Goal: Task Accomplishment & Management: Use online tool/utility

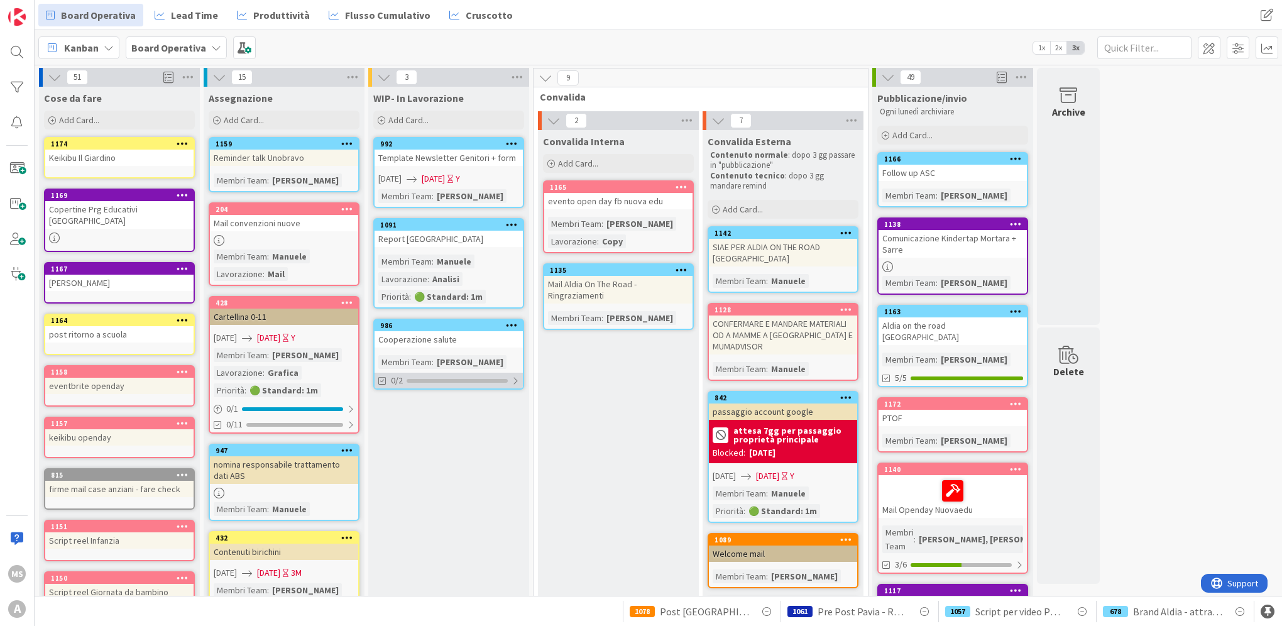
click at [447, 373] on div "0/2" at bounding box center [449, 381] width 148 height 16
click at [455, 326] on div "986" at bounding box center [451, 325] width 143 height 9
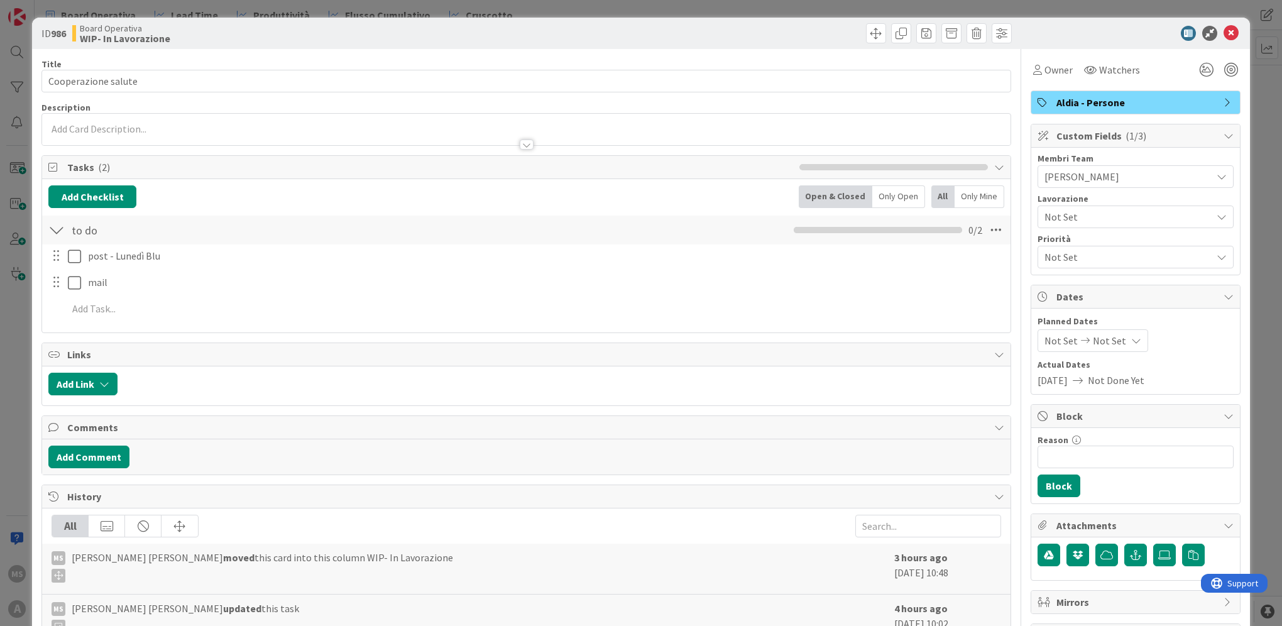
click at [1119, 383] on span "Not Done Yet" at bounding box center [1116, 380] width 57 height 15
click at [1102, 348] on div "Not Set Not Set" at bounding box center [1092, 340] width 111 height 23
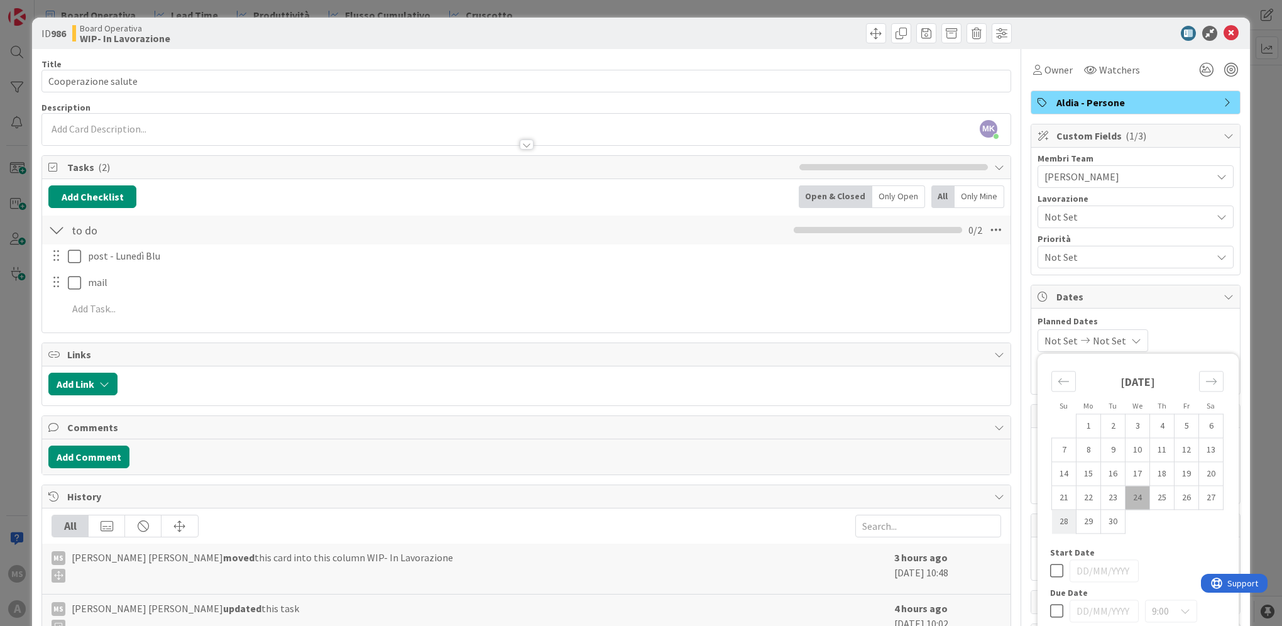
click at [1052, 520] on td "28" at bounding box center [1064, 522] width 25 height 24
type input "[DATE]"
click at [1052, 520] on td "28" at bounding box center [1064, 522] width 25 height 24
type input "[DATE]"
click at [1050, 573] on icon at bounding box center [1056, 570] width 13 height 15
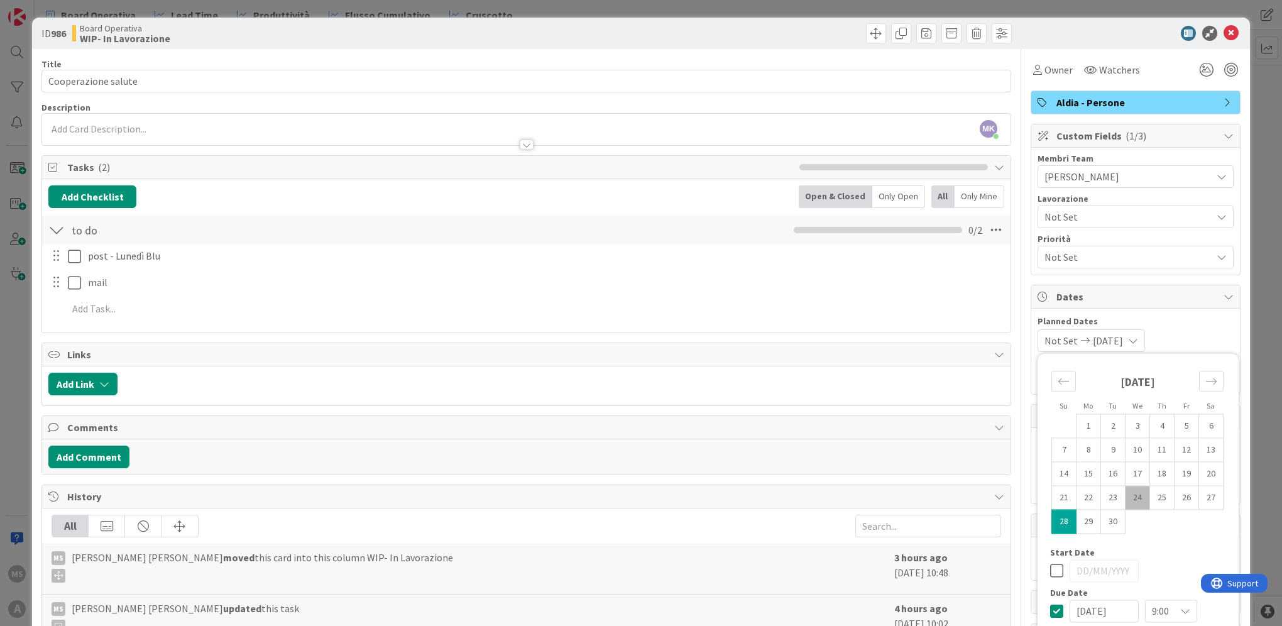
click at [1050, 610] on icon at bounding box center [1056, 610] width 13 height 15
click at [1077, 520] on td "29" at bounding box center [1088, 522] width 25 height 24
type input "[DATE]"
click at [1186, 316] on span "Planned Dates" at bounding box center [1135, 321] width 196 height 13
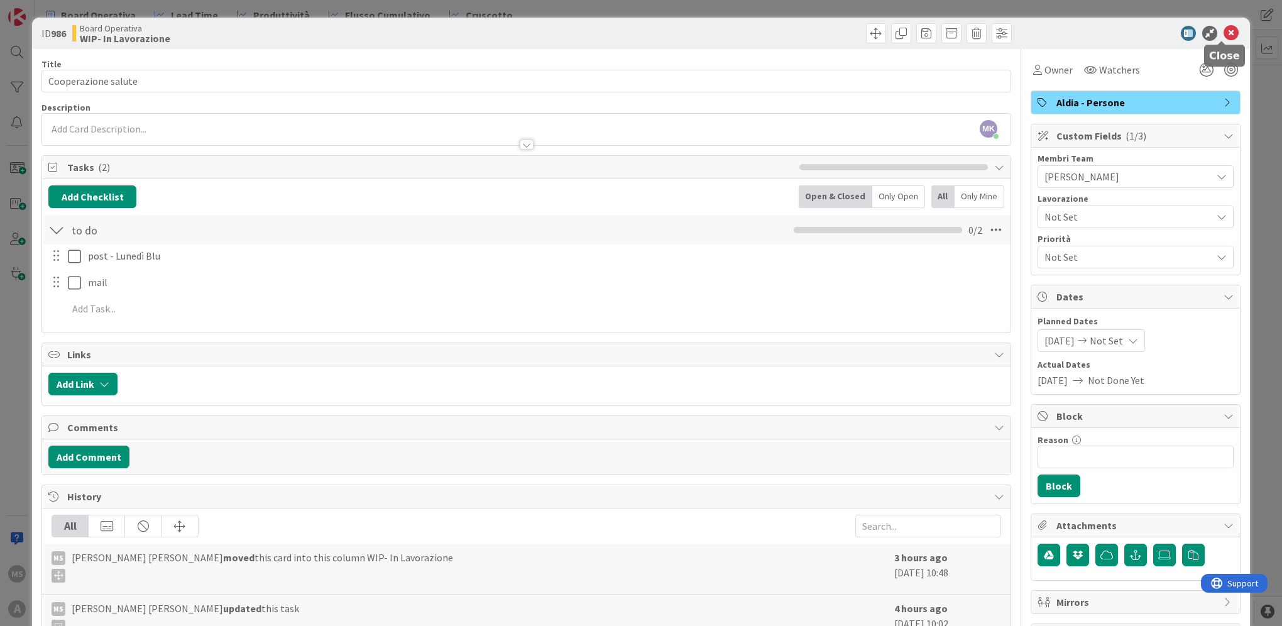
click at [1223, 37] on icon at bounding box center [1230, 33] width 15 height 15
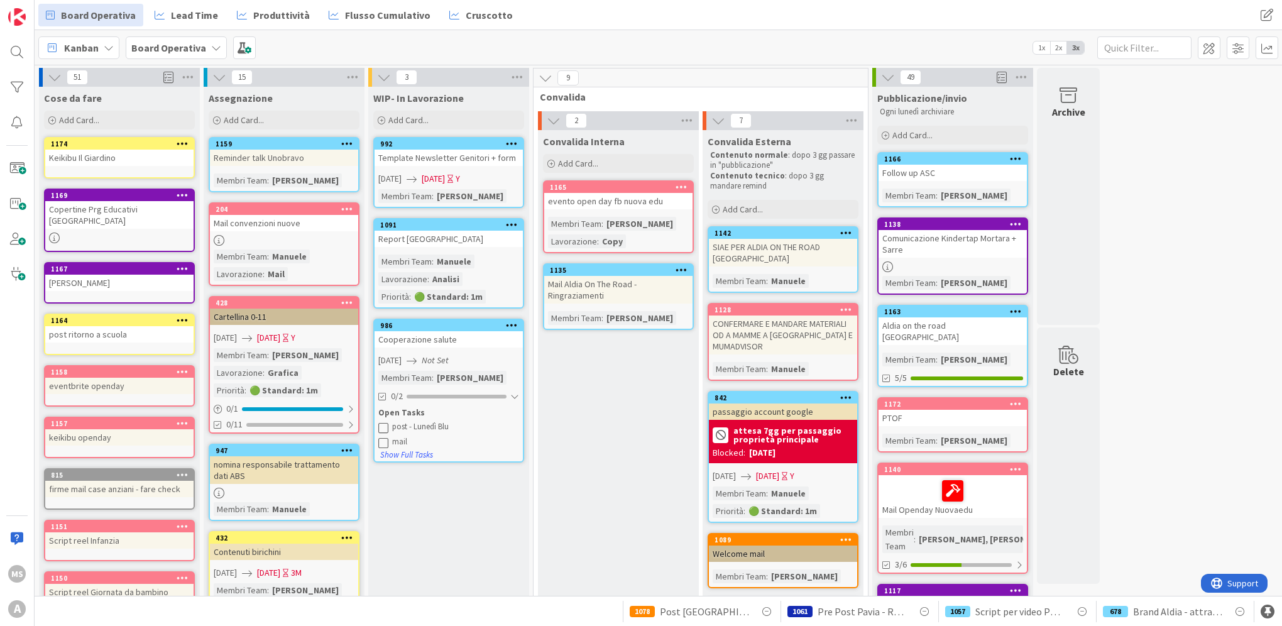
click at [439, 357] on icon "Not Set" at bounding box center [435, 359] width 27 height 11
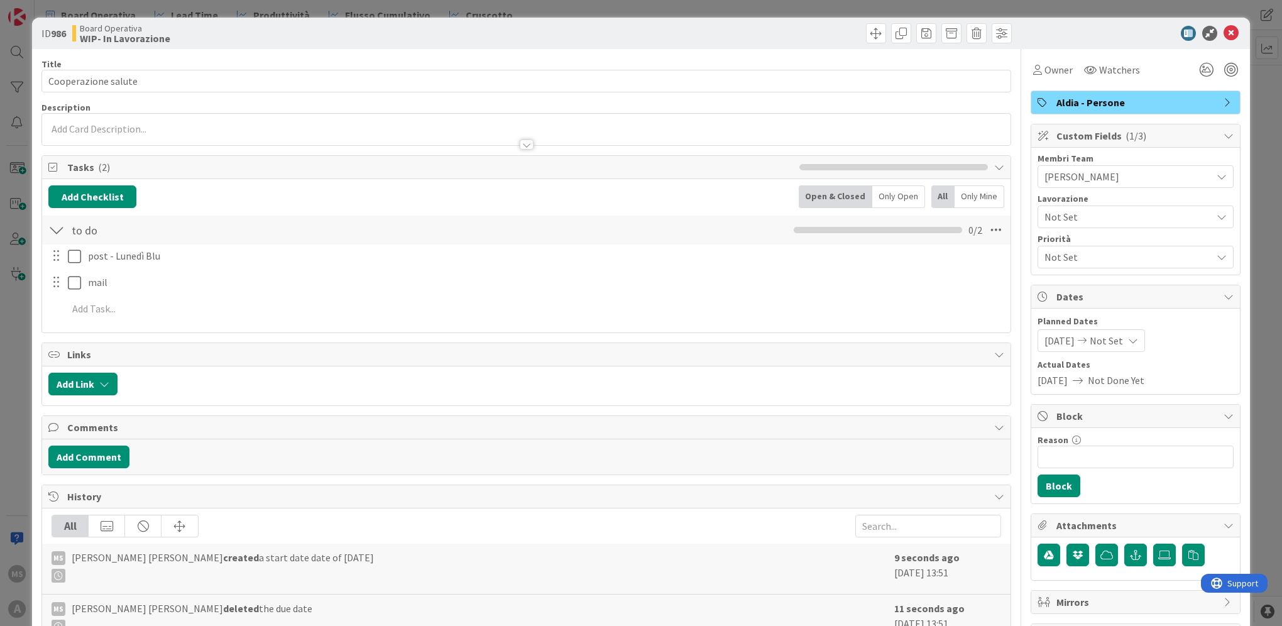
click at [1066, 340] on span "[DATE]" at bounding box center [1059, 340] width 30 height 15
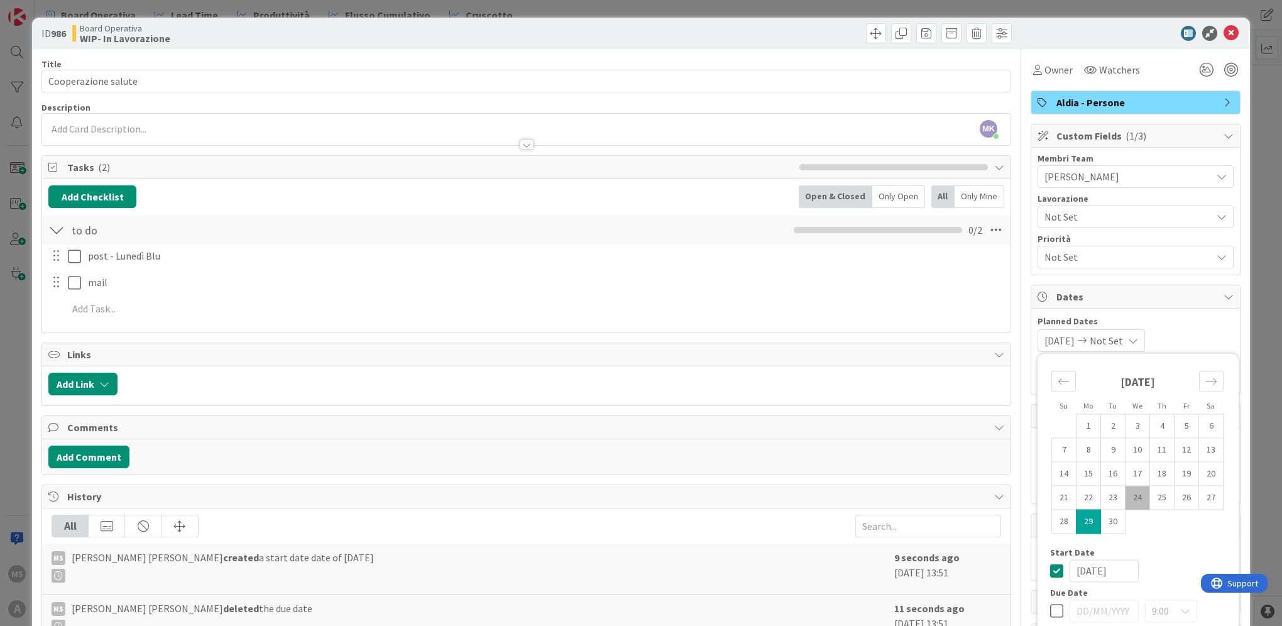
click at [1134, 498] on td "24" at bounding box center [1137, 498] width 25 height 24
type input "[DATE]"
click at [1076, 520] on td "29" at bounding box center [1088, 522] width 25 height 24
type input "[DATE]"
click at [1217, 350] on div "[DATE] [DATE] Su Mo Tu We Th Fr Sa [DATE] 1 2 3 4 5 6 7 8 9 10 11 12 13 14 15 1…" at bounding box center [1135, 340] width 196 height 23
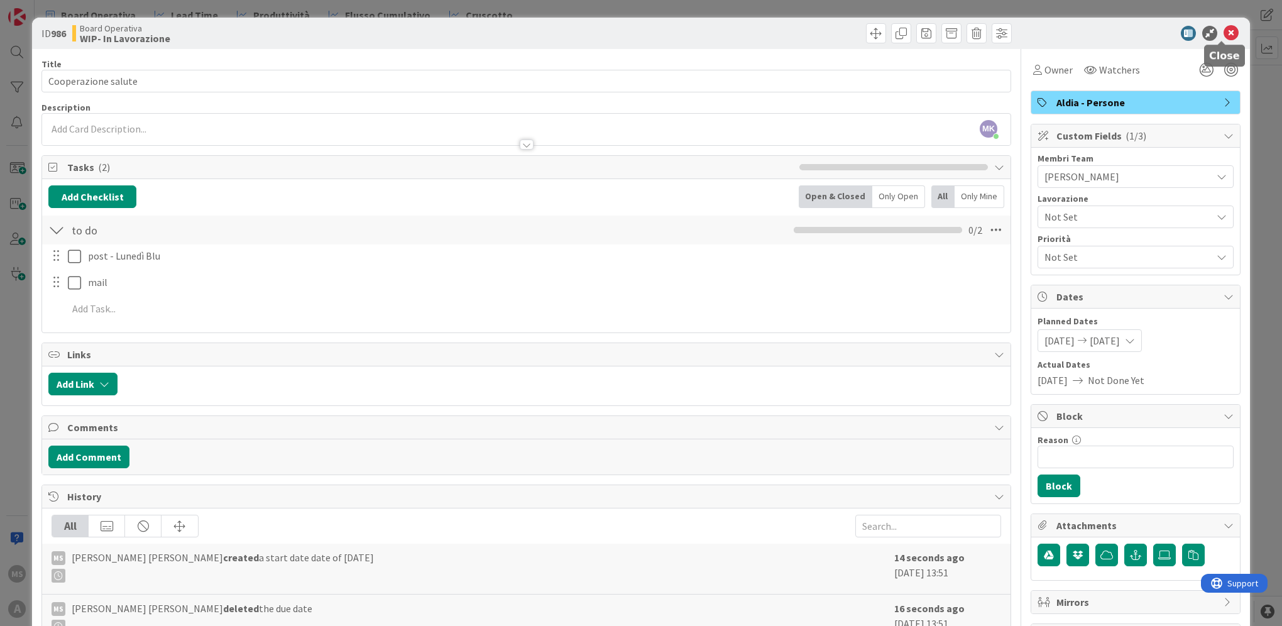
click at [1223, 26] on icon at bounding box center [1230, 33] width 15 height 15
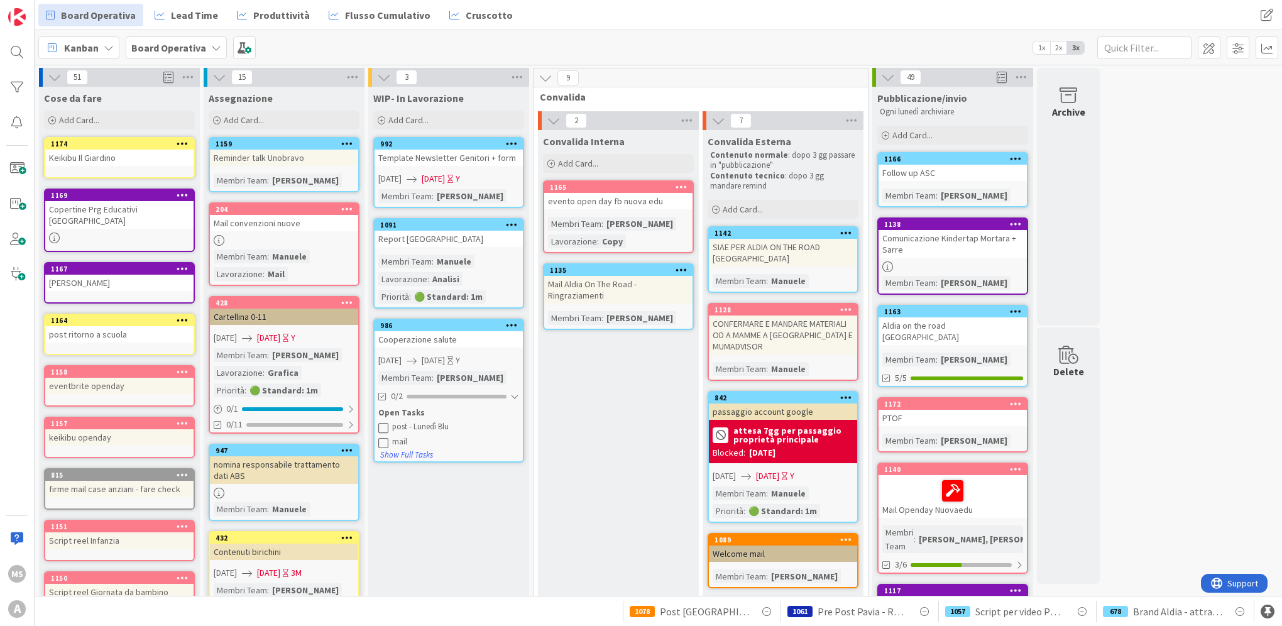
click at [535, 459] on div "9 Convalida 2 Convalida Interna Add Card... 1165 evento open day fb nuova edu M…" at bounding box center [701, 592] width 336 height 1048
click at [264, 14] on span "Produttività" at bounding box center [281, 15] width 57 height 15
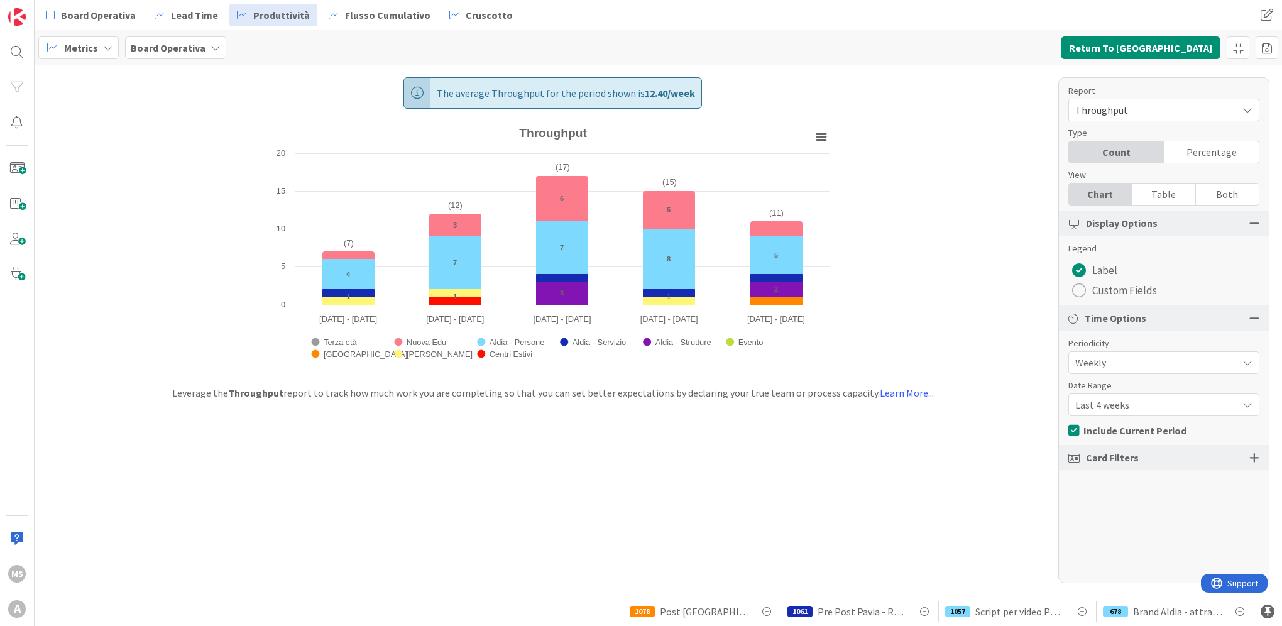
click at [1174, 407] on span "Last 4 weeks" at bounding box center [1153, 405] width 156 height 18
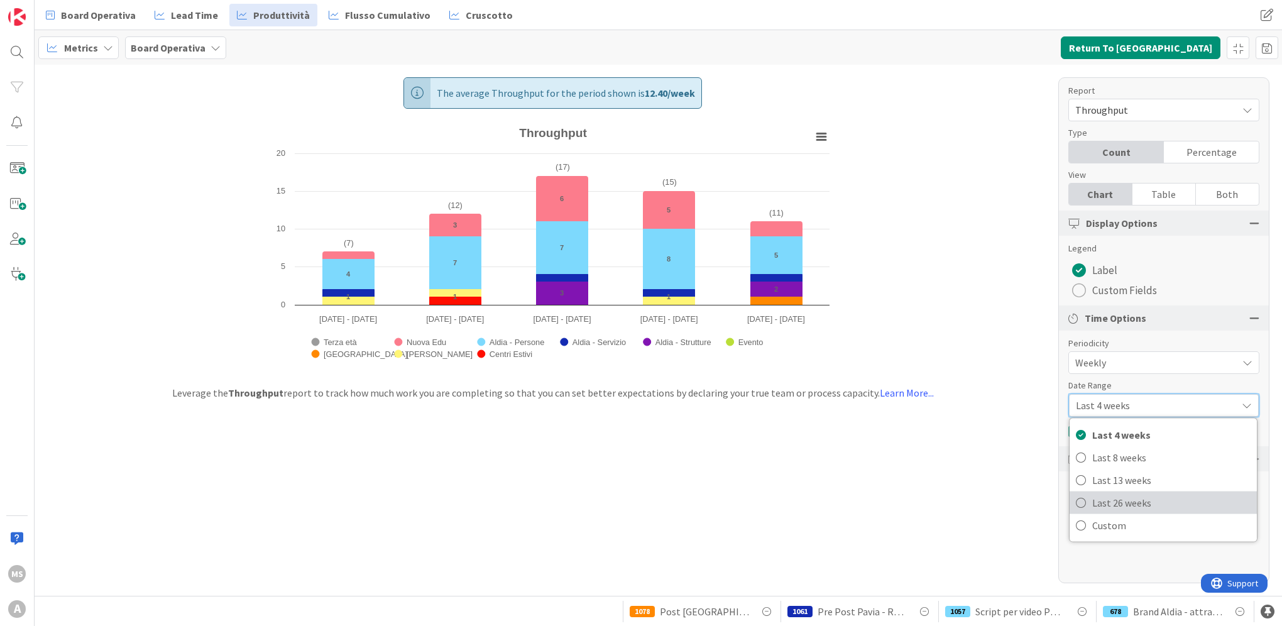
click at [1164, 498] on span "Last 26 weeks" at bounding box center [1171, 502] width 158 height 19
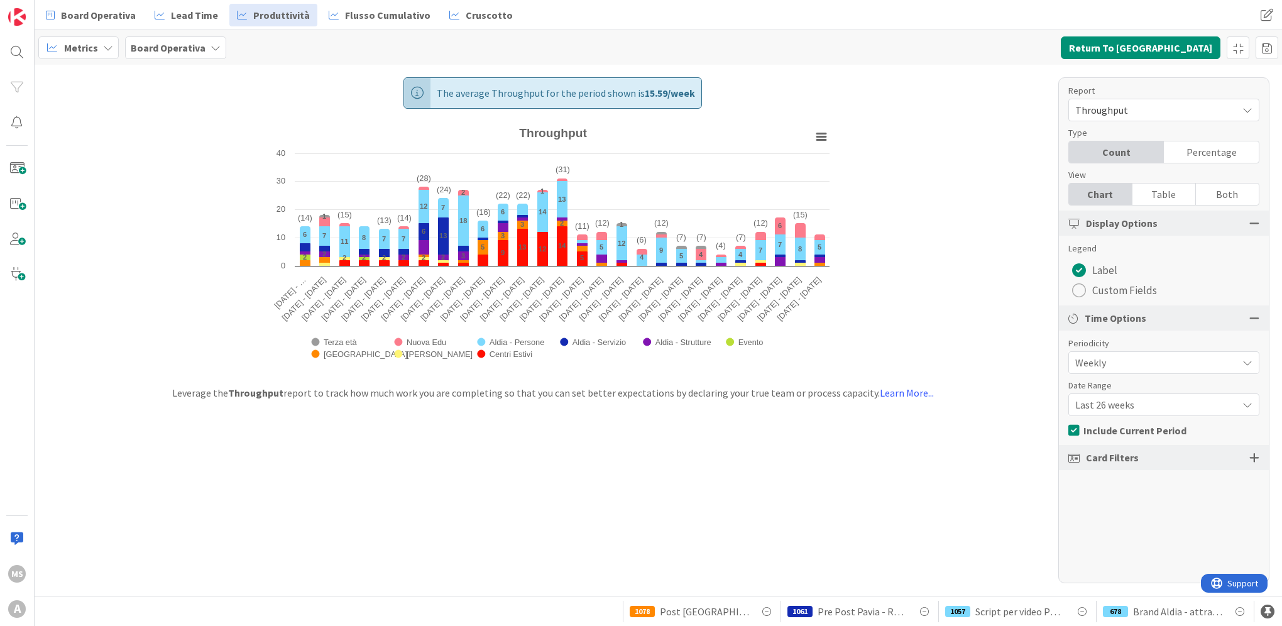
drag, startPoint x: 1149, startPoint y: 465, endPoint x: 1156, endPoint y: 460, distance: 8.5
click at [1149, 464] on div "Card Filters" at bounding box center [1164, 457] width 210 height 25
click at [1204, 457] on div "Card Filters" at bounding box center [1164, 457] width 210 height 25
click at [1241, 458] on div "Card Filters" at bounding box center [1164, 457] width 210 height 25
click at [1254, 460] on div at bounding box center [1254, 457] width 10 height 11
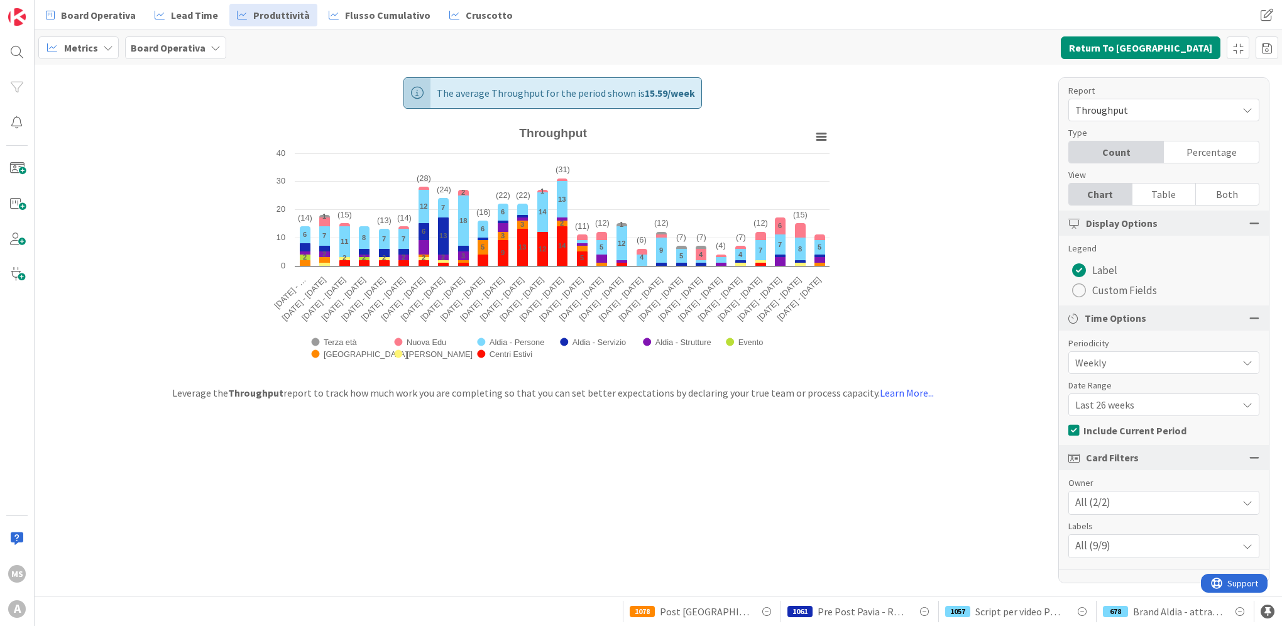
click at [1197, 410] on span "Last 26 weeks" at bounding box center [1153, 405] width 156 height 18
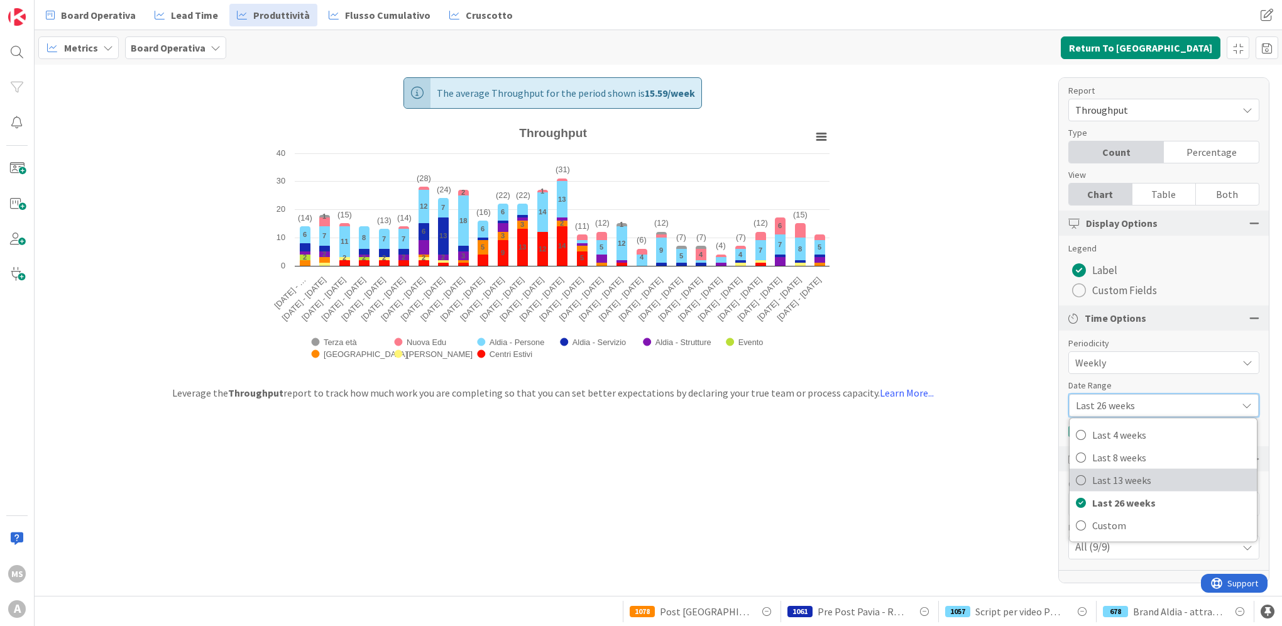
click at [1183, 475] on span "Last 13 weeks" at bounding box center [1171, 480] width 158 height 19
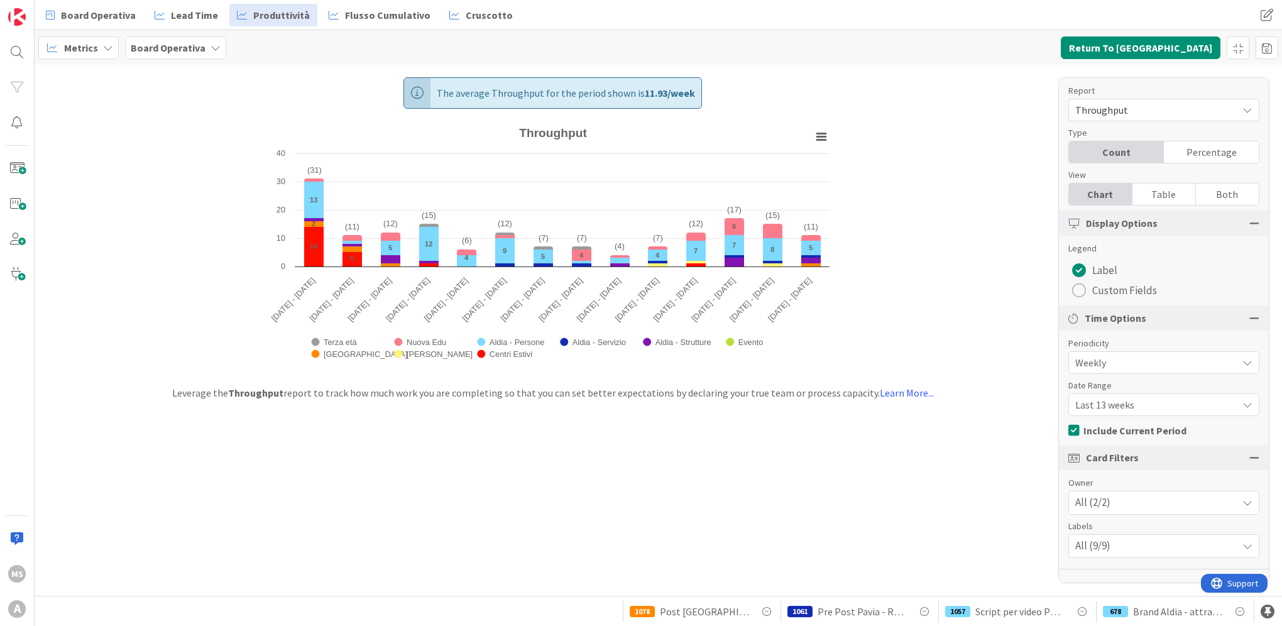
click at [1159, 508] on div "All (2/2)" at bounding box center [1164, 502] width 190 height 23
click at [1166, 536] on div "All (9/9)" at bounding box center [1164, 546] width 190 height 23
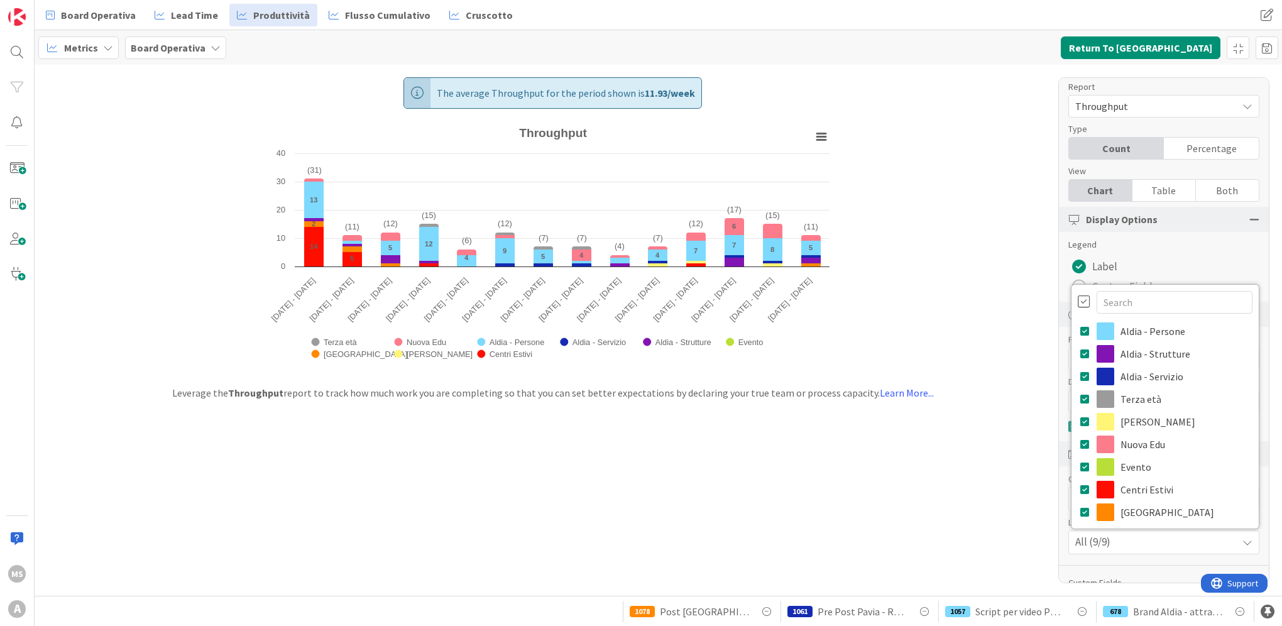
click at [1078, 303] on div at bounding box center [1084, 302] width 13 height 14
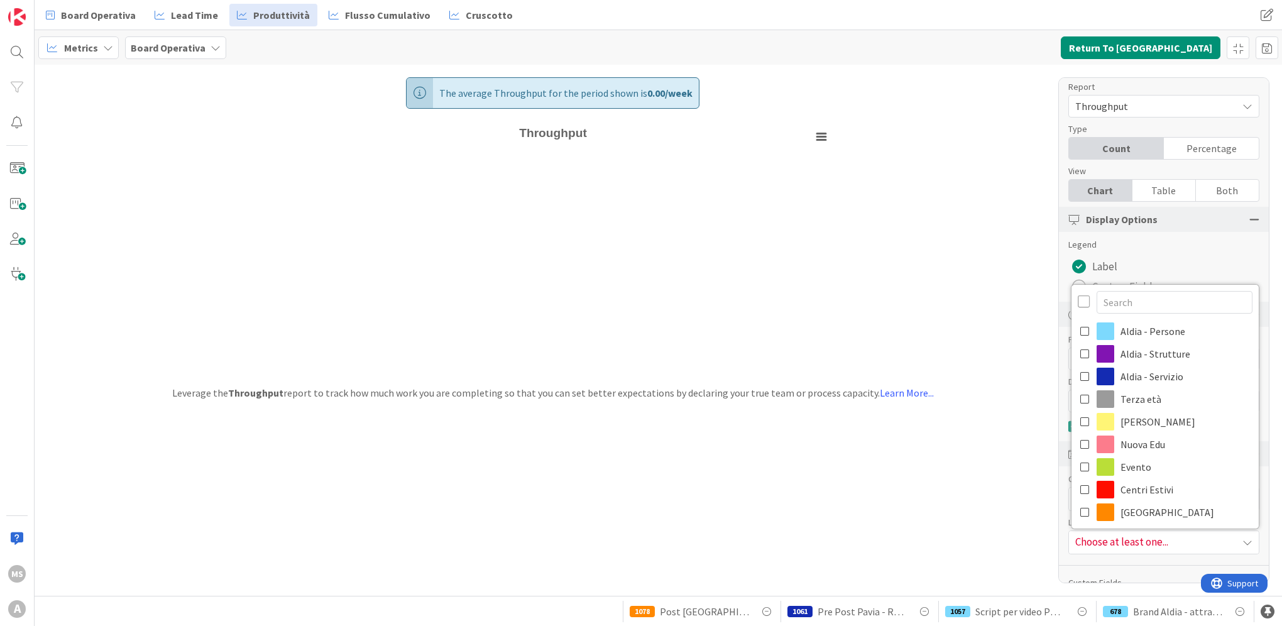
click at [1078, 302] on div at bounding box center [1084, 302] width 13 height 14
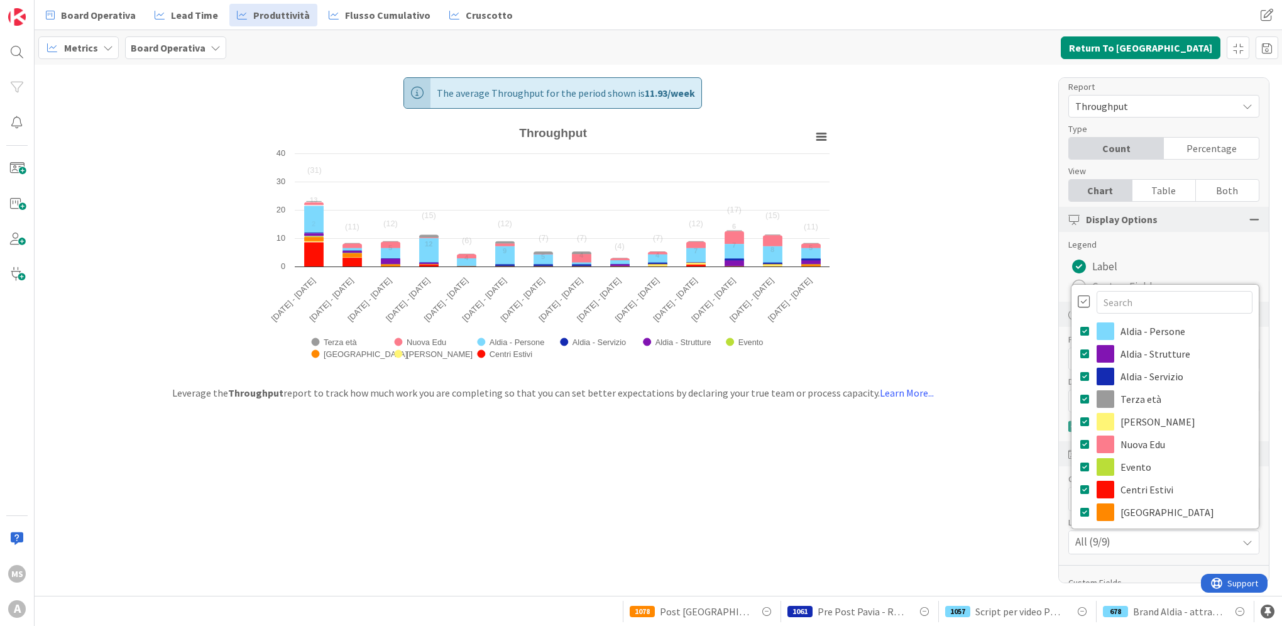
drag, startPoint x: 1039, startPoint y: 471, endPoint x: 1059, endPoint y: 488, distance: 26.3
click at [1038, 471] on div "The average Throughput for the period shown is 11.93 / week Created with Highch…" at bounding box center [658, 330] width 1247 height 531
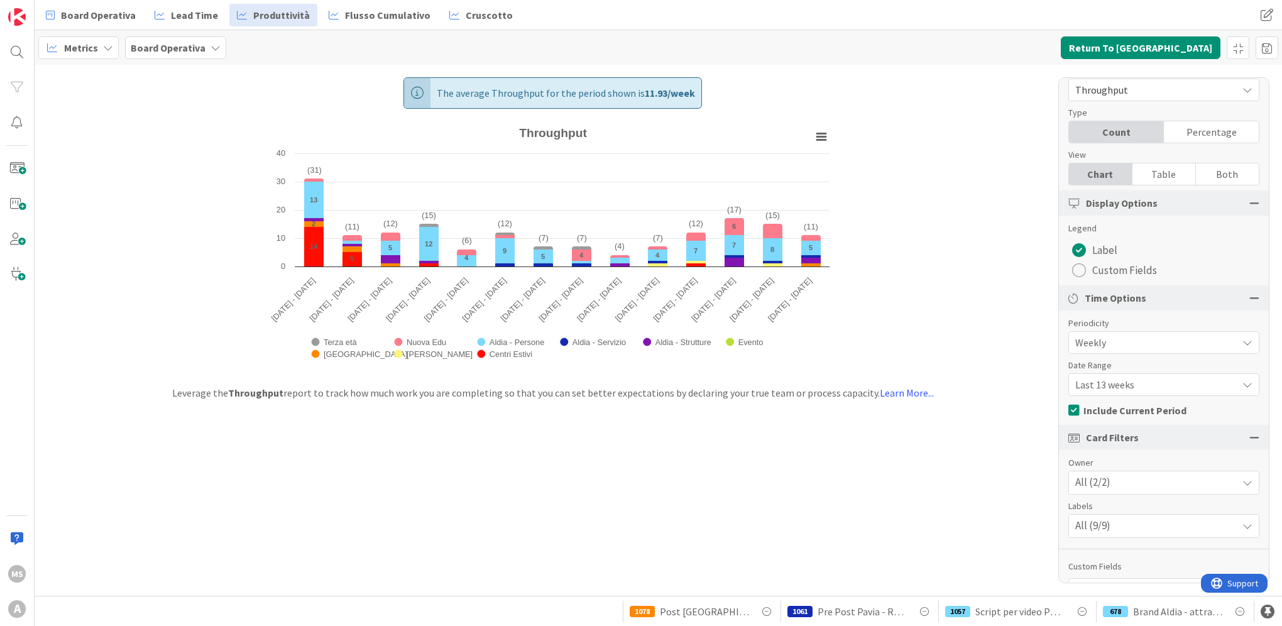
scroll to position [48, 0]
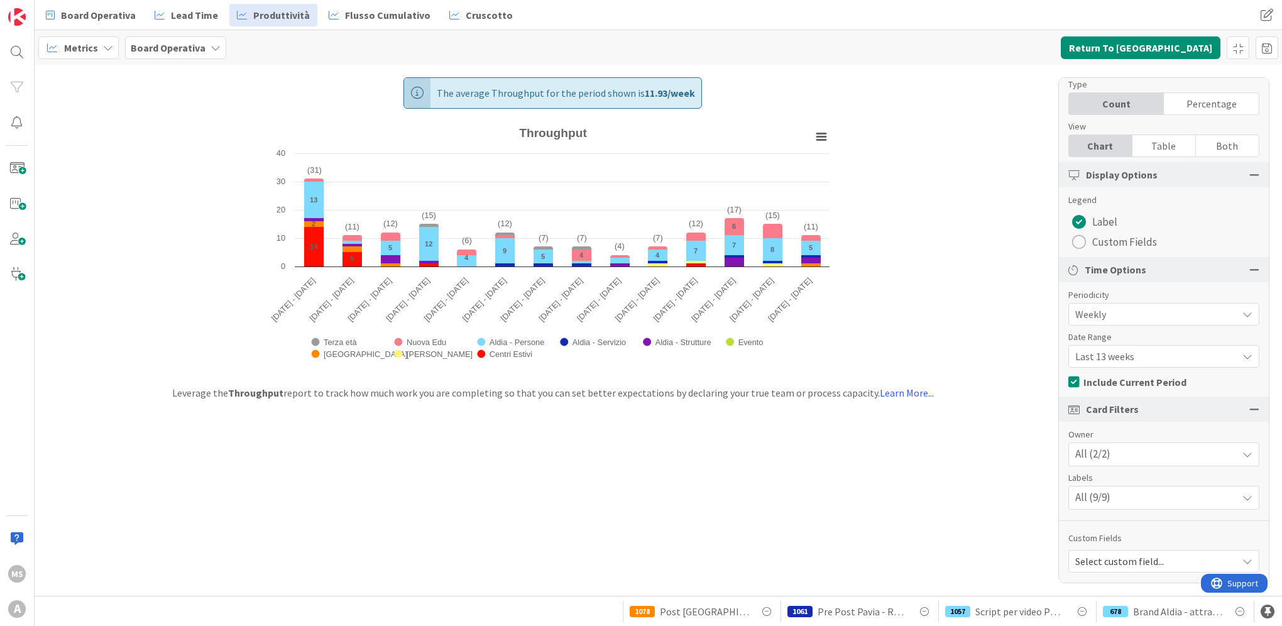
click at [1139, 550] on div "Select custom field..." at bounding box center [1163, 561] width 191 height 23
click at [1119, 484] on span "Membri Team" at bounding box center [1162, 486] width 175 height 19
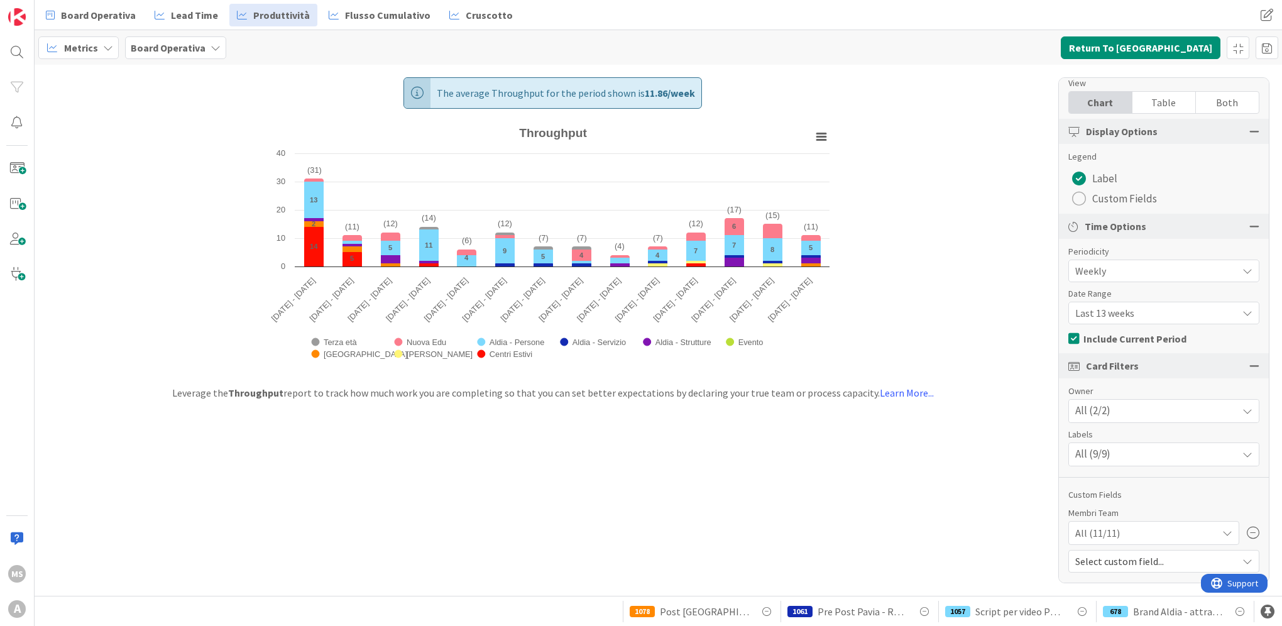
click at [1136, 557] on span "Select custom field..." at bounding box center [1153, 561] width 156 height 18
click at [1134, 460] on div "All (9/9)" at bounding box center [1164, 454] width 190 height 23
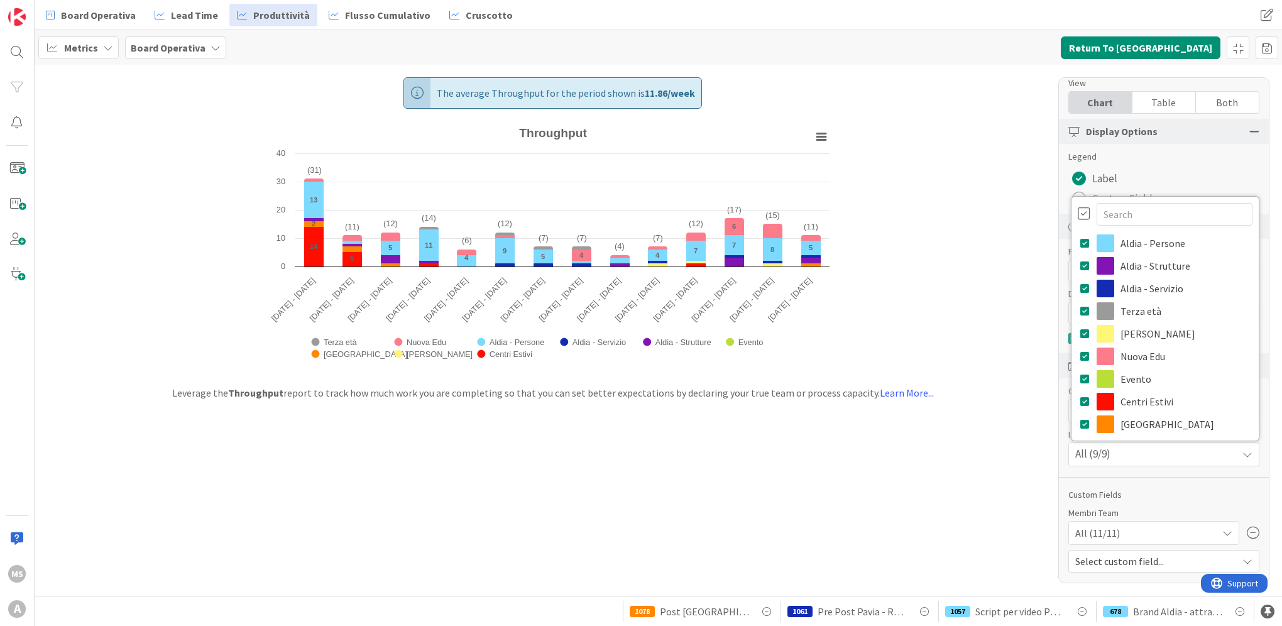
click at [1140, 483] on div "Report Throughput Type Count Percentage View Chart Table Both Display Options L…" at bounding box center [1163, 330] width 211 height 506
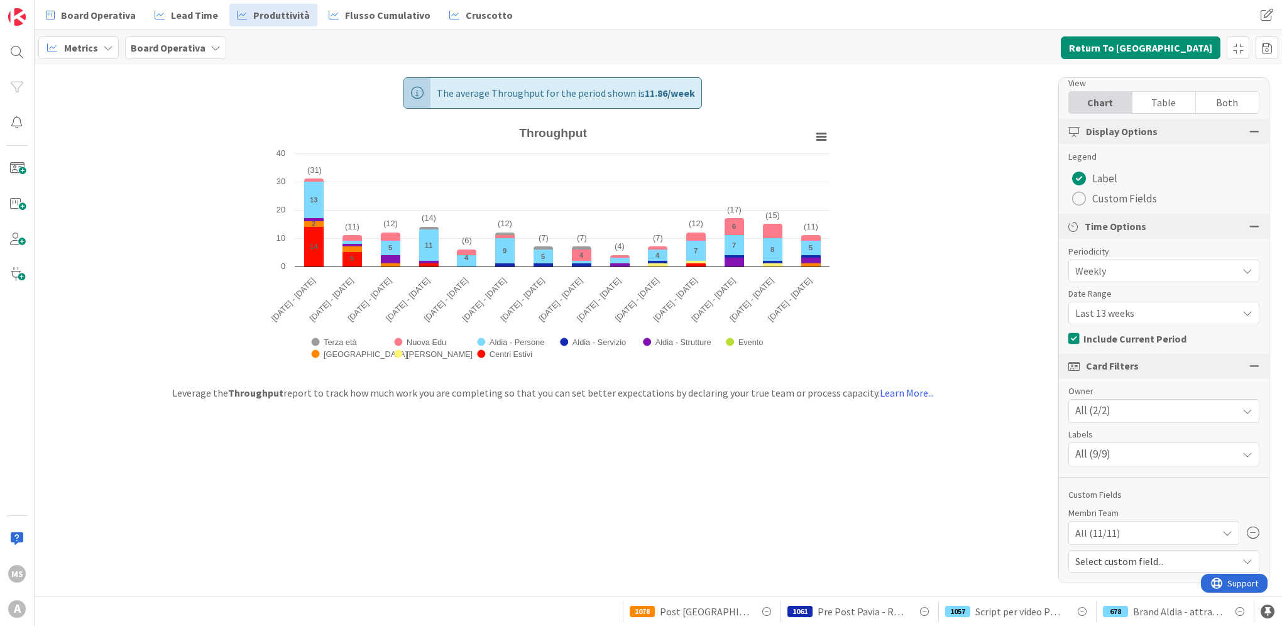
click at [1144, 523] on div "All (11/11)" at bounding box center [1153, 533] width 157 height 23
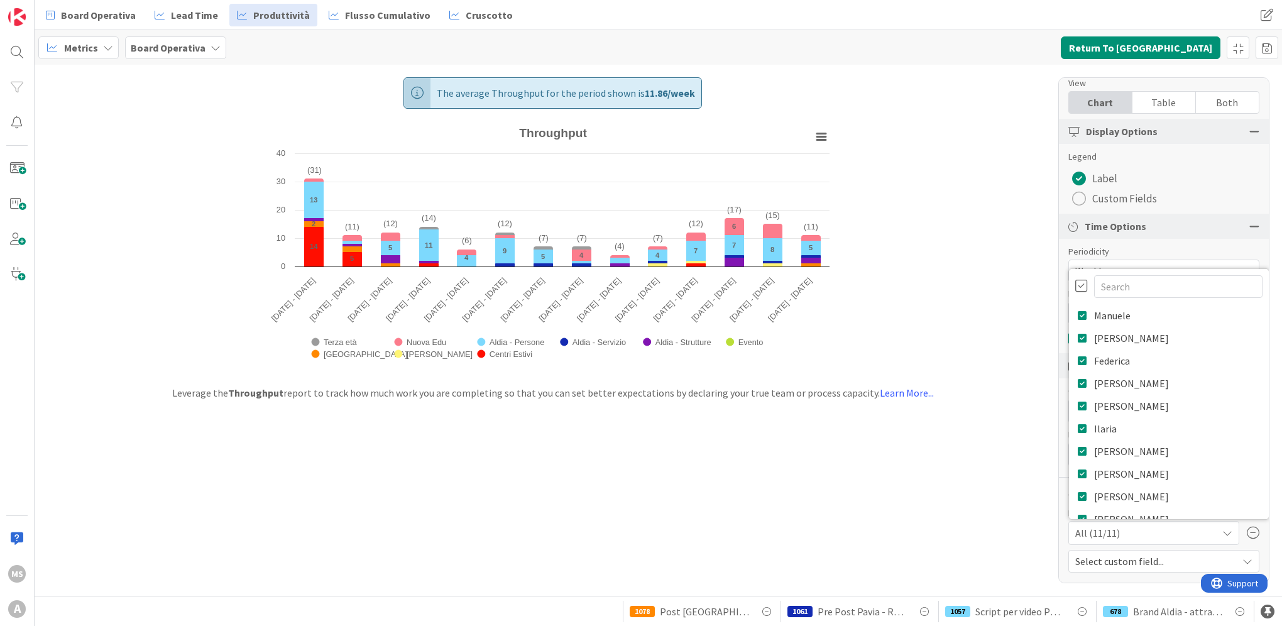
click at [1075, 284] on div at bounding box center [1081, 286] width 13 height 14
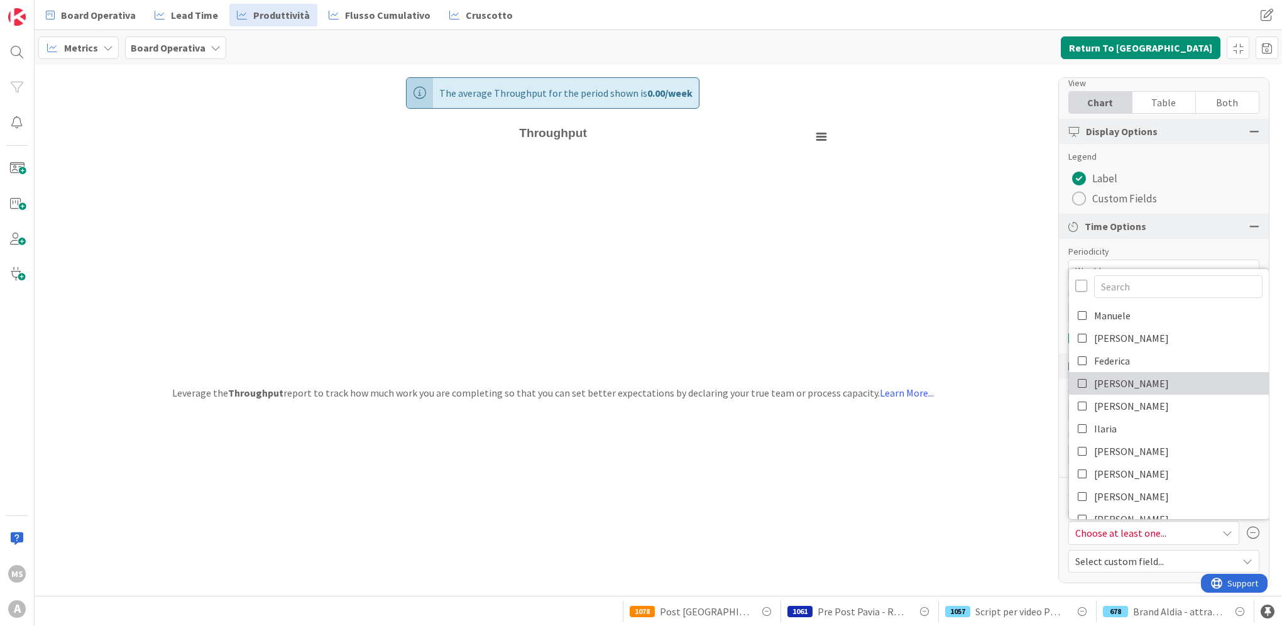
click at [1105, 386] on span "[PERSON_NAME]" at bounding box center [1131, 383] width 75 height 19
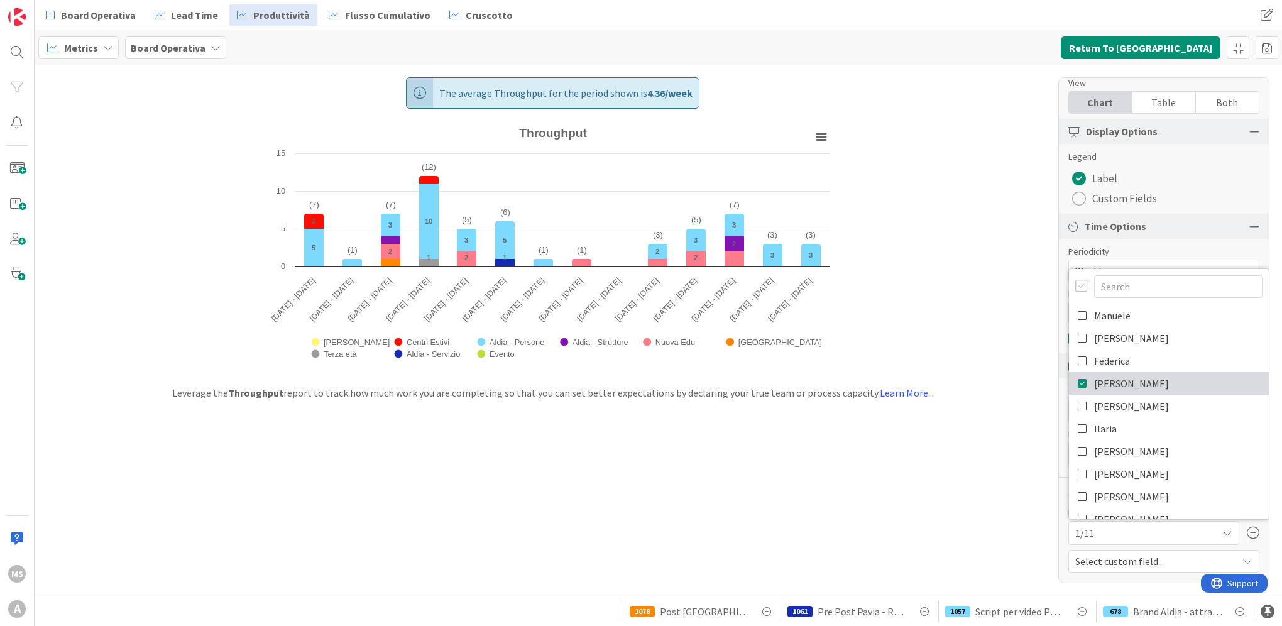
click at [1149, 385] on link "[PERSON_NAME]" at bounding box center [1169, 383] width 200 height 23
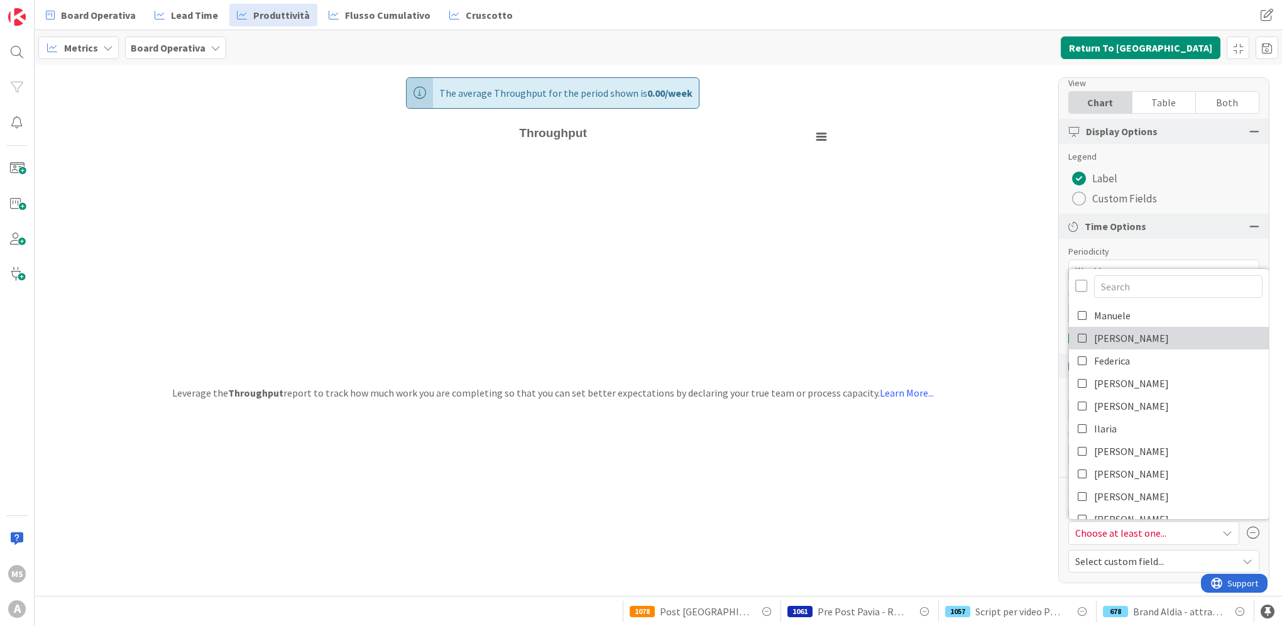
click at [1143, 344] on link "[PERSON_NAME]" at bounding box center [1169, 338] width 200 height 23
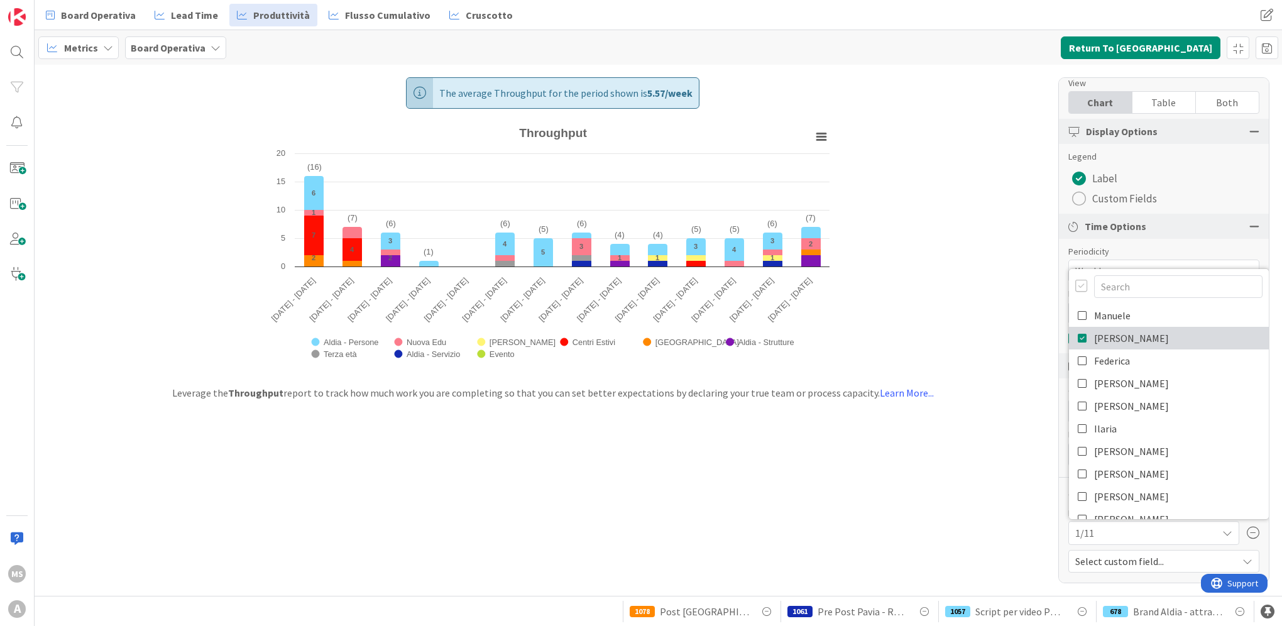
click at [1171, 335] on link "[PERSON_NAME]" at bounding box center [1169, 338] width 200 height 23
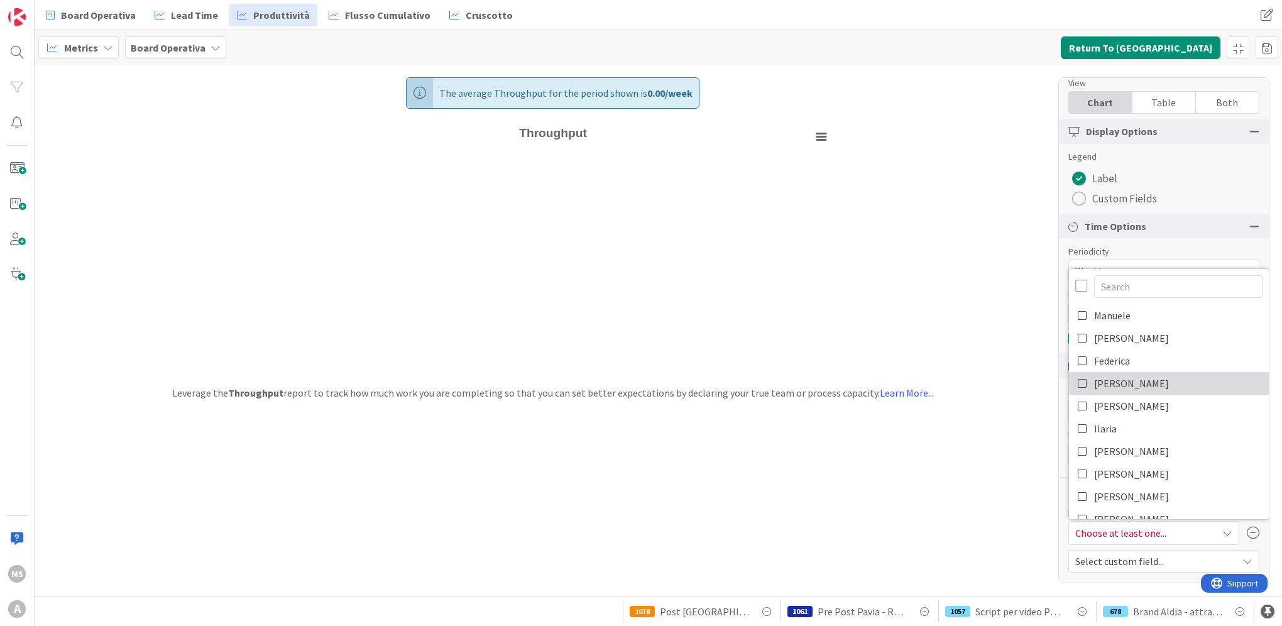
click at [1154, 386] on link "[PERSON_NAME]" at bounding box center [1169, 383] width 200 height 23
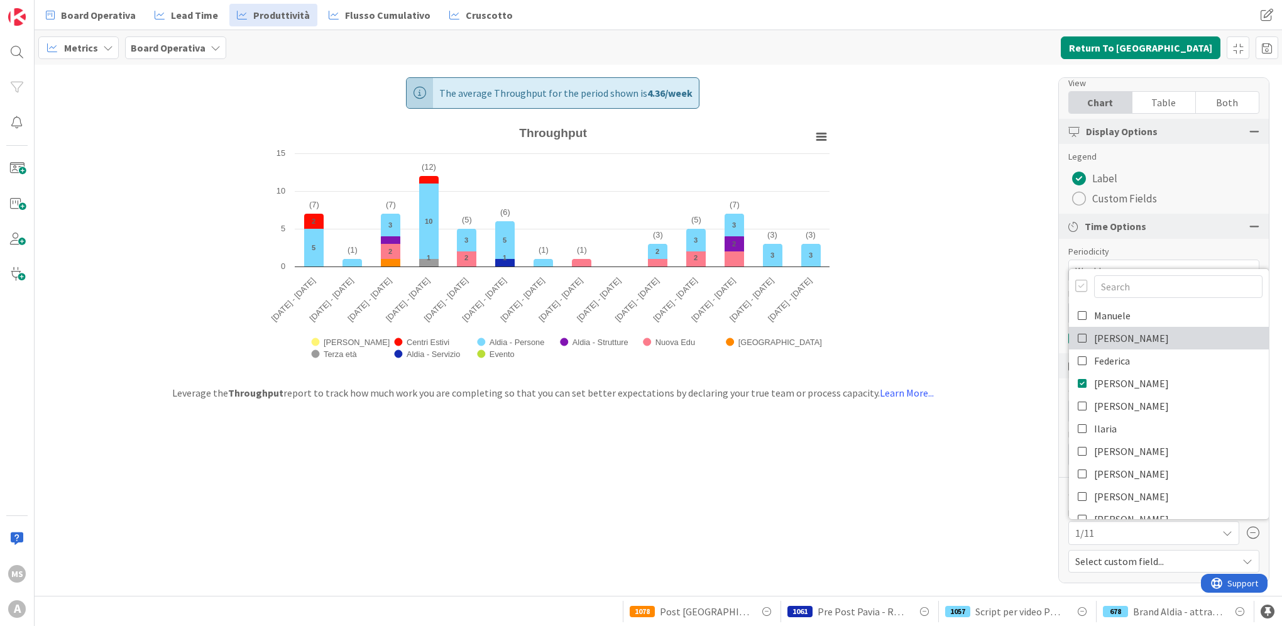
click at [1147, 342] on link "[PERSON_NAME]" at bounding box center [1169, 338] width 200 height 23
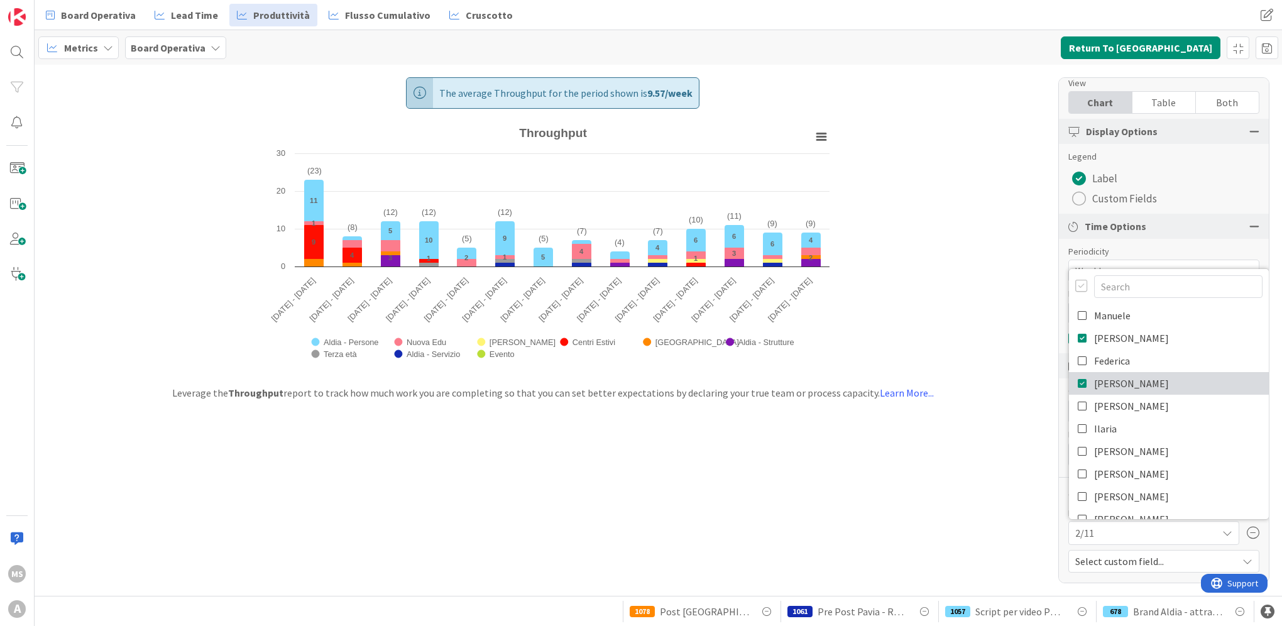
click at [1137, 378] on link "[PERSON_NAME]" at bounding box center [1169, 383] width 200 height 23
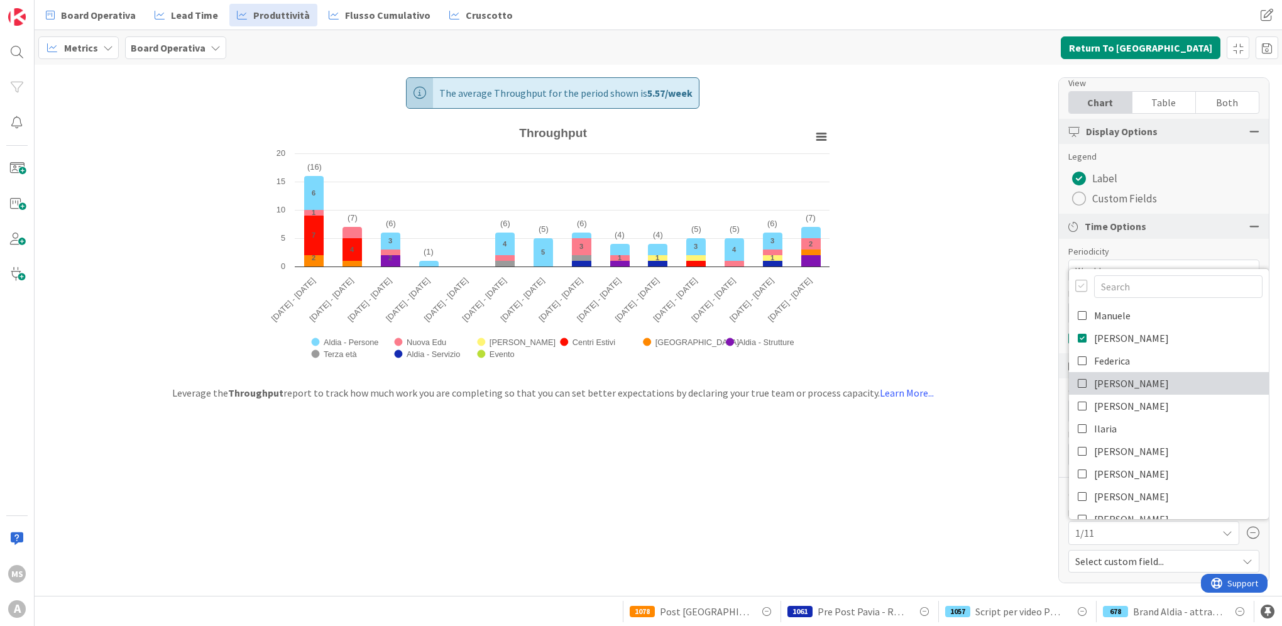
click at [1135, 375] on link "[PERSON_NAME]" at bounding box center [1169, 383] width 200 height 23
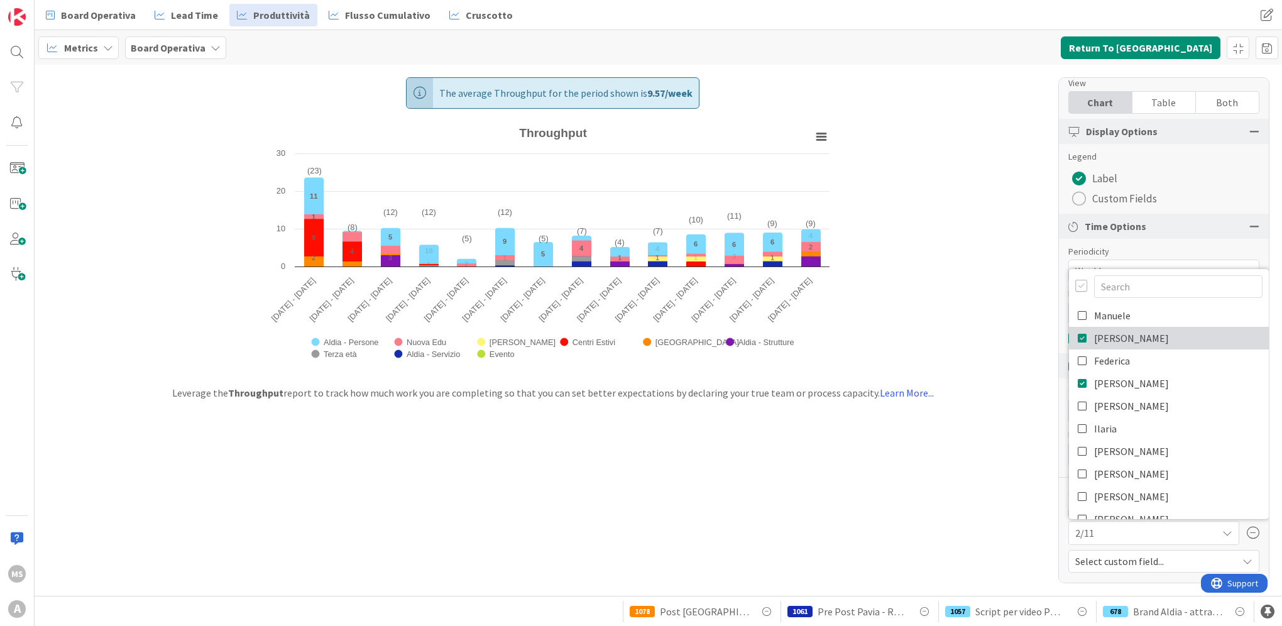
click at [1142, 337] on link "[PERSON_NAME]" at bounding box center [1169, 338] width 200 height 23
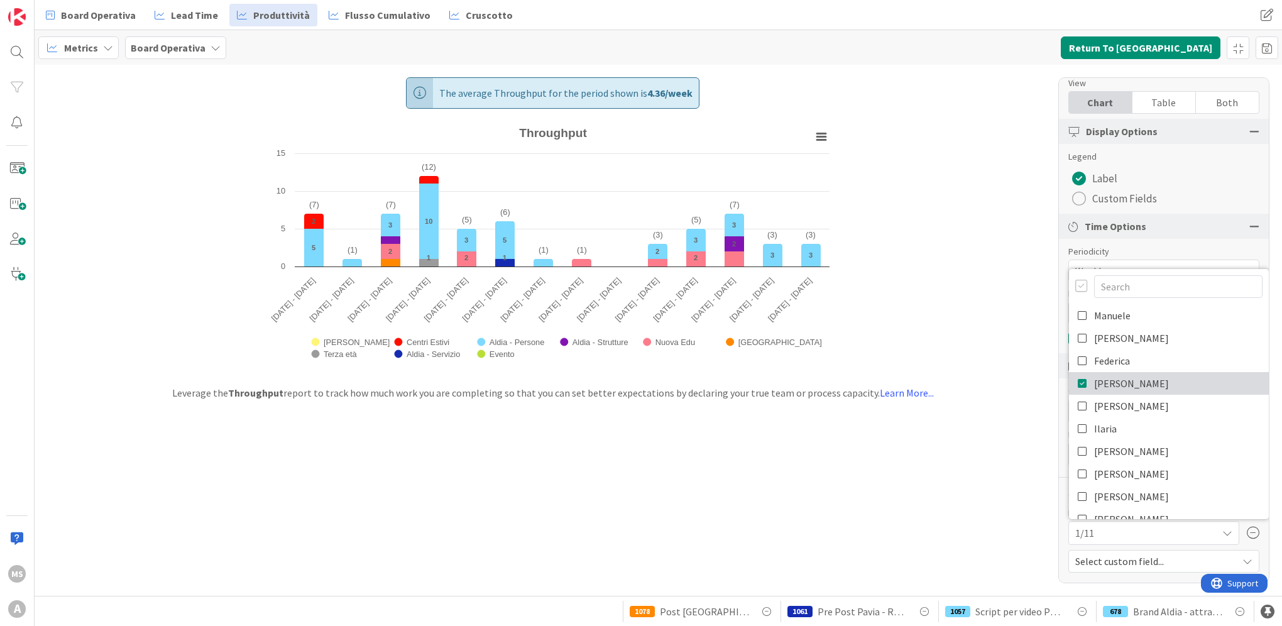
click at [1146, 382] on link "[PERSON_NAME]" at bounding box center [1169, 383] width 200 height 23
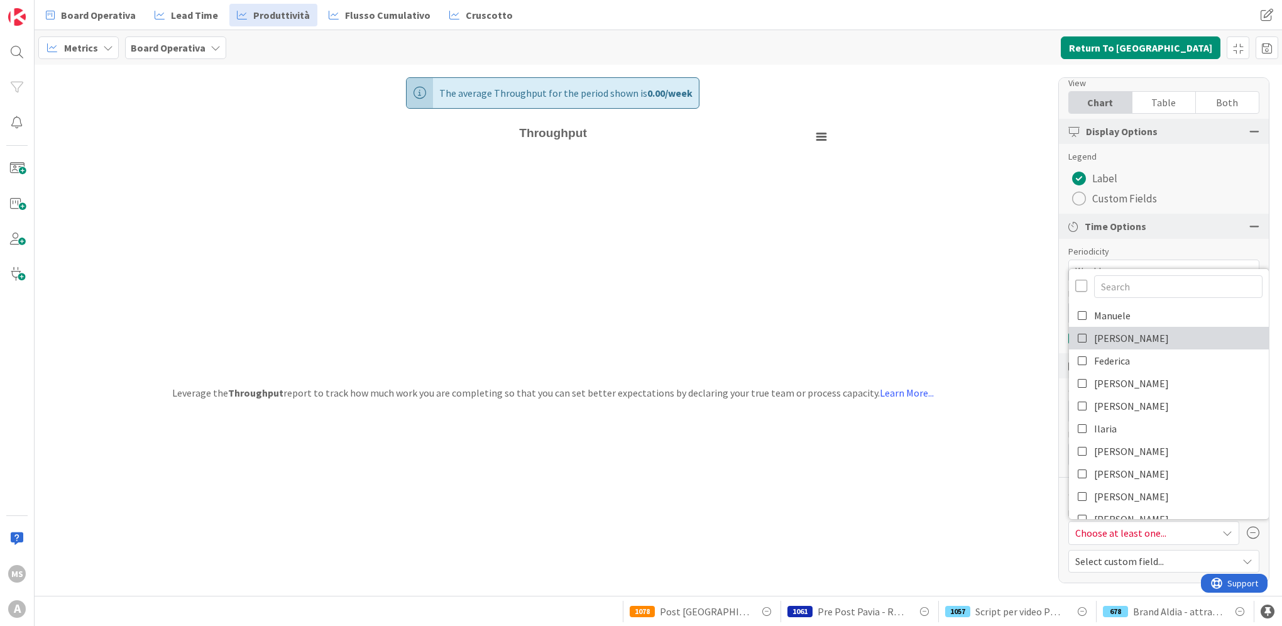
click at [1153, 334] on link "[PERSON_NAME]" at bounding box center [1169, 338] width 200 height 23
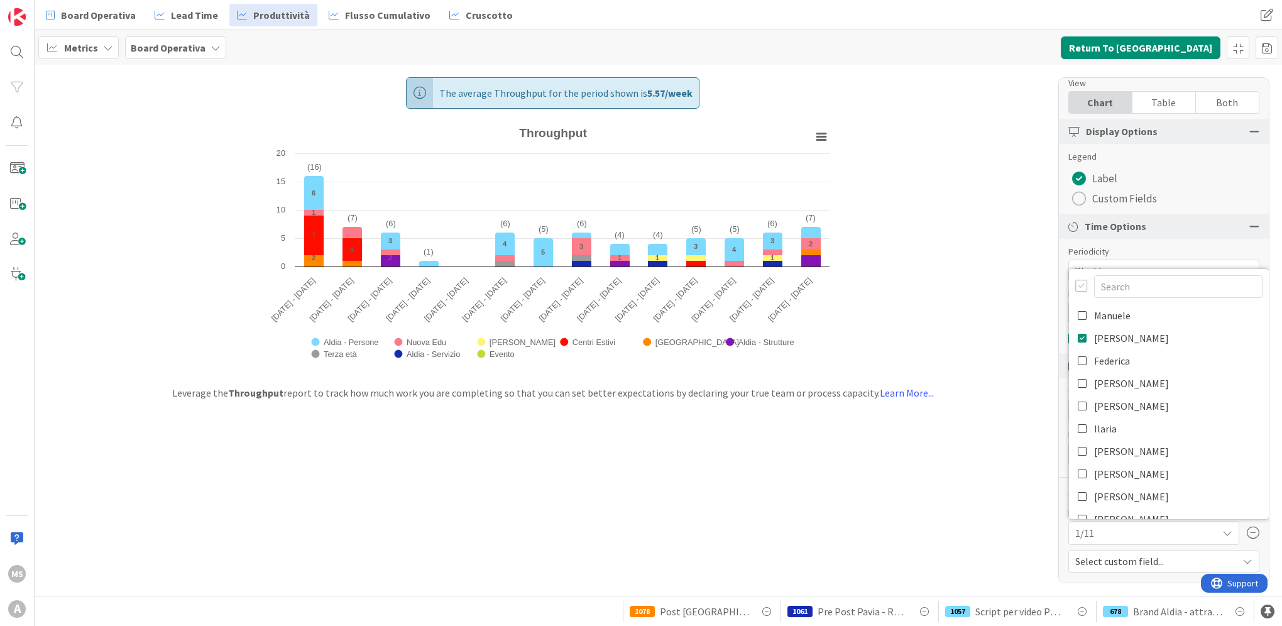
click at [988, 274] on div "The average Throughput for the period shown is 5.57 / week Created with Highcha…" at bounding box center [658, 330] width 1247 height 531
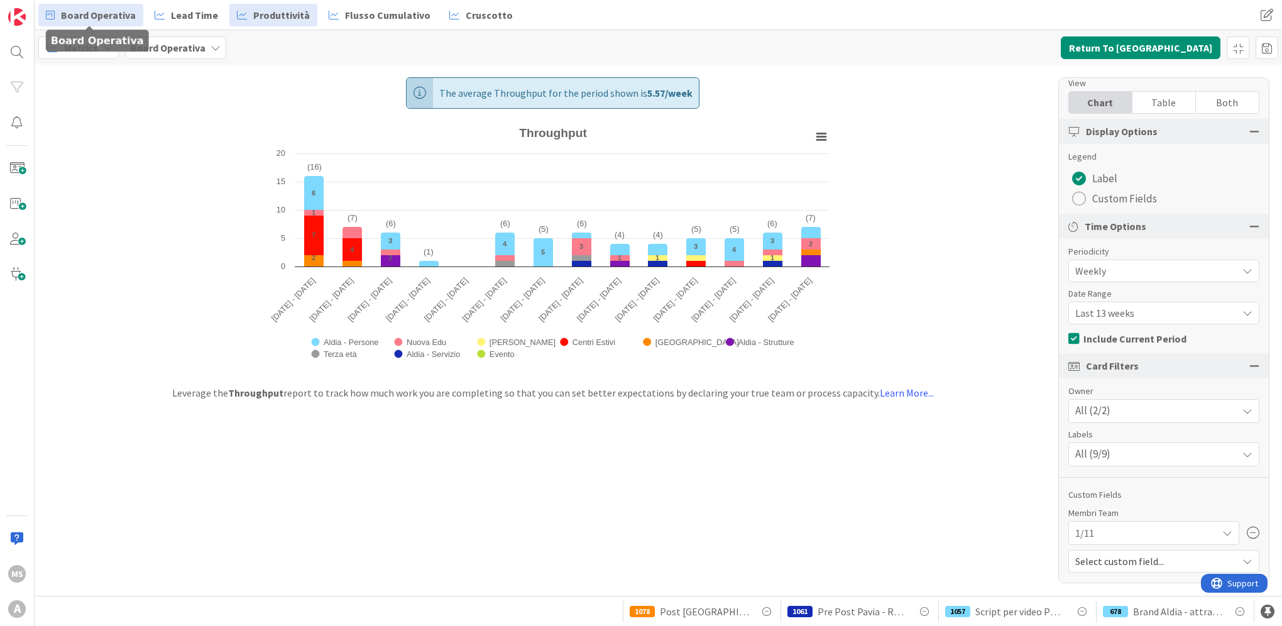
click at [85, 14] on span "Board Operativa" at bounding box center [98, 15] width 75 height 15
